Goal: Task Accomplishment & Management: Manage account settings

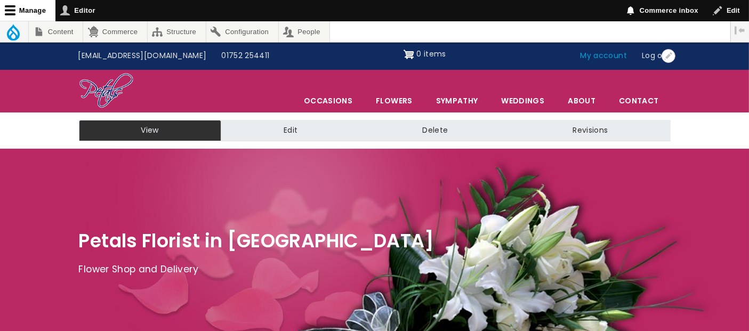
click at [601, 57] on link "My account" at bounding box center [604, 56] width 62 height 20
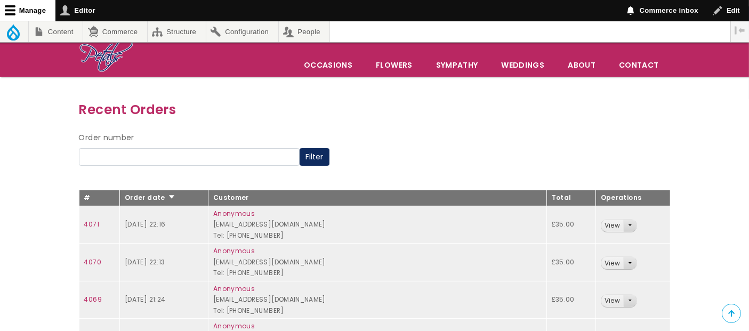
scroll to position [47, 0]
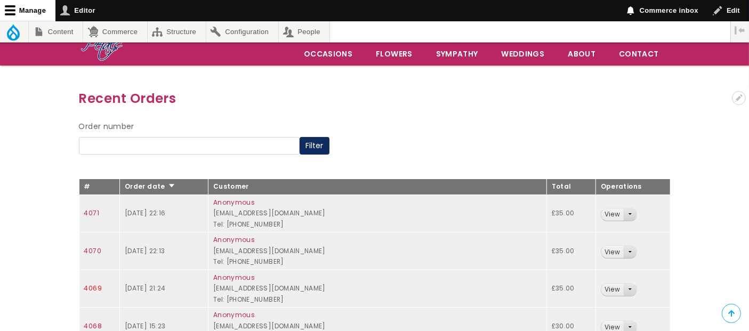
click at [97, 287] on link "4069" at bounding box center [93, 288] width 18 height 9
click at [94, 247] on link "4070" at bounding box center [92, 250] width 17 height 9
click at [91, 208] on link "4071" at bounding box center [91, 212] width 15 height 9
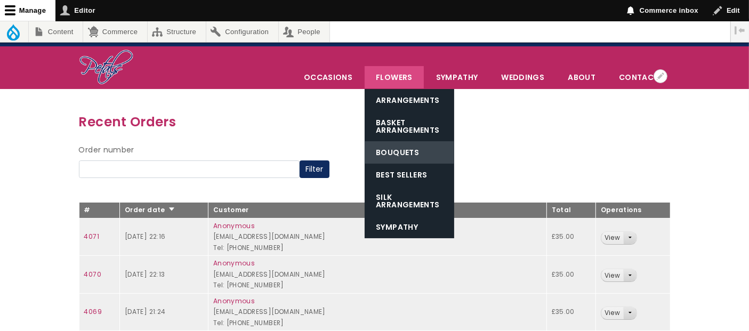
click at [395, 144] on link "Bouquets" at bounding box center [410, 152] width 90 height 22
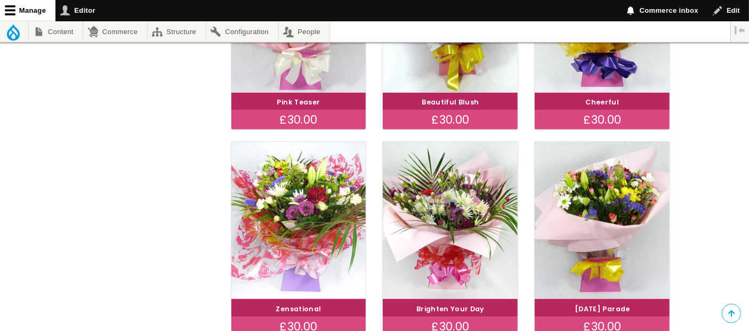
scroll to position [766, 0]
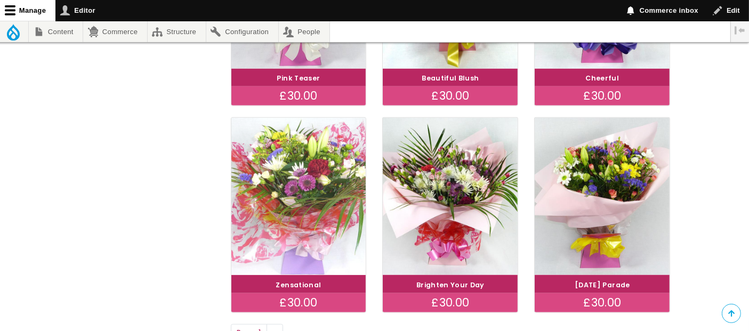
click at [331, 211] on img at bounding box center [298, 196] width 151 height 175
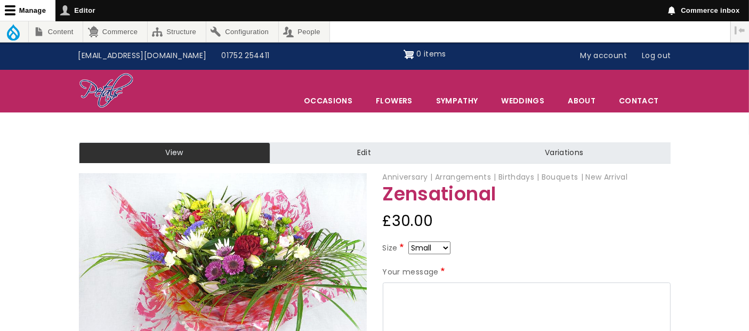
click at [449, 249] on select "Small Medium Large" at bounding box center [429, 248] width 42 height 13
drag, startPoint x: 590, startPoint y: 226, endPoint x: 593, endPoint y: 219, distance: 8.1
click at [592, 222] on div "£30.00" at bounding box center [527, 221] width 288 height 26
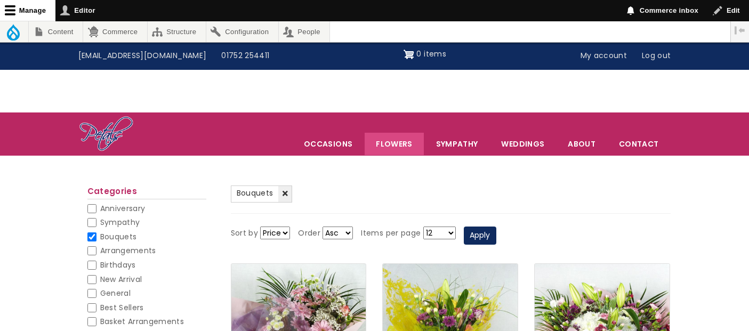
scroll to position [766, 0]
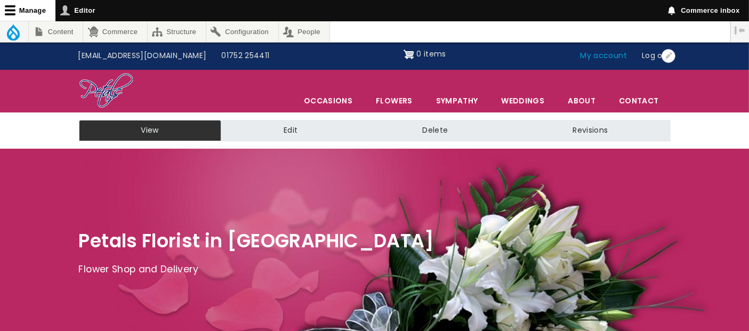
click at [601, 54] on link "My account" at bounding box center [604, 56] width 62 height 20
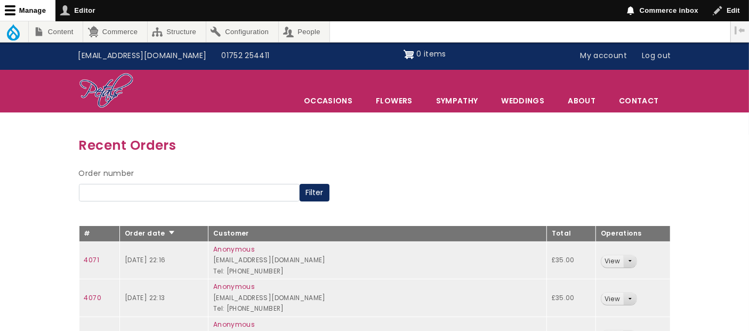
scroll to position [178, 0]
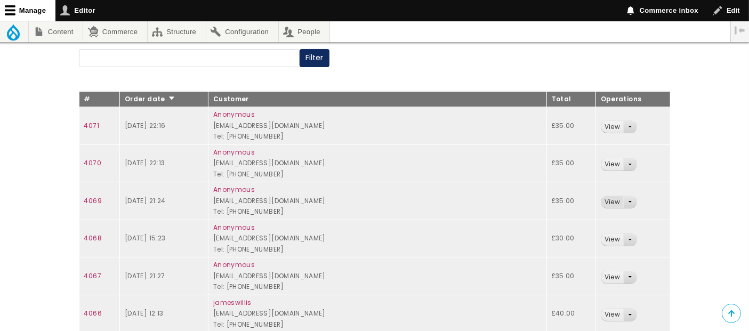
click at [605, 202] on link "View" at bounding box center [612, 202] width 22 height 12
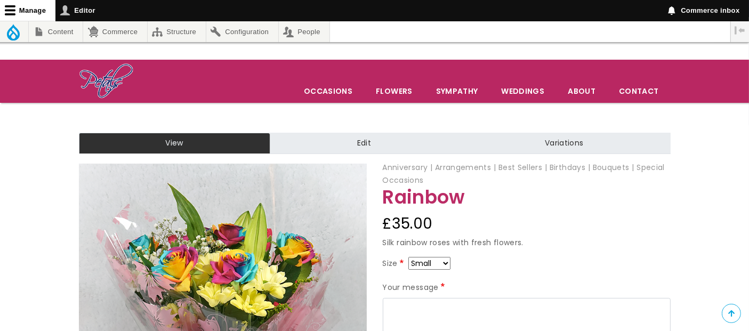
scroll to position [178, 0]
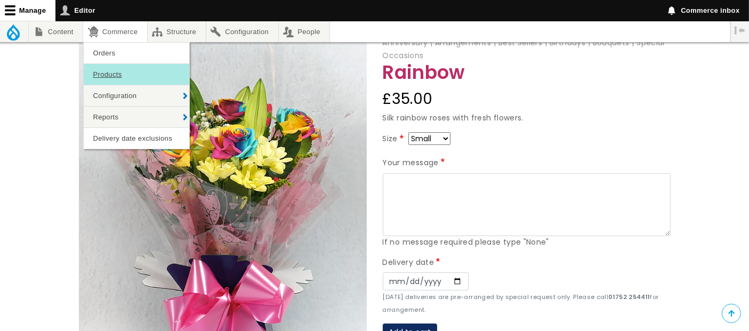
click at [116, 75] on link "Products" at bounding box center [137, 74] width 106 height 21
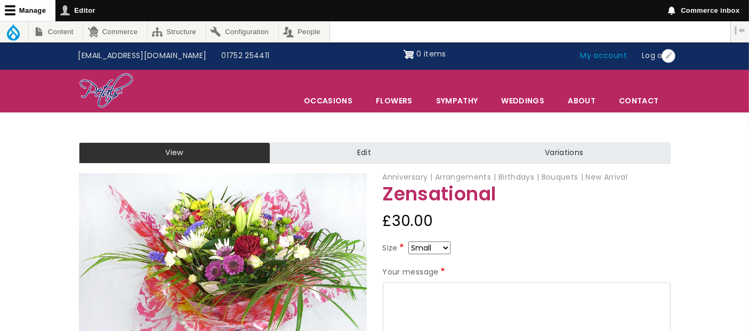
click at [600, 51] on link "My account" at bounding box center [604, 56] width 62 height 20
